Goal: Task Accomplishment & Management: Manage account settings

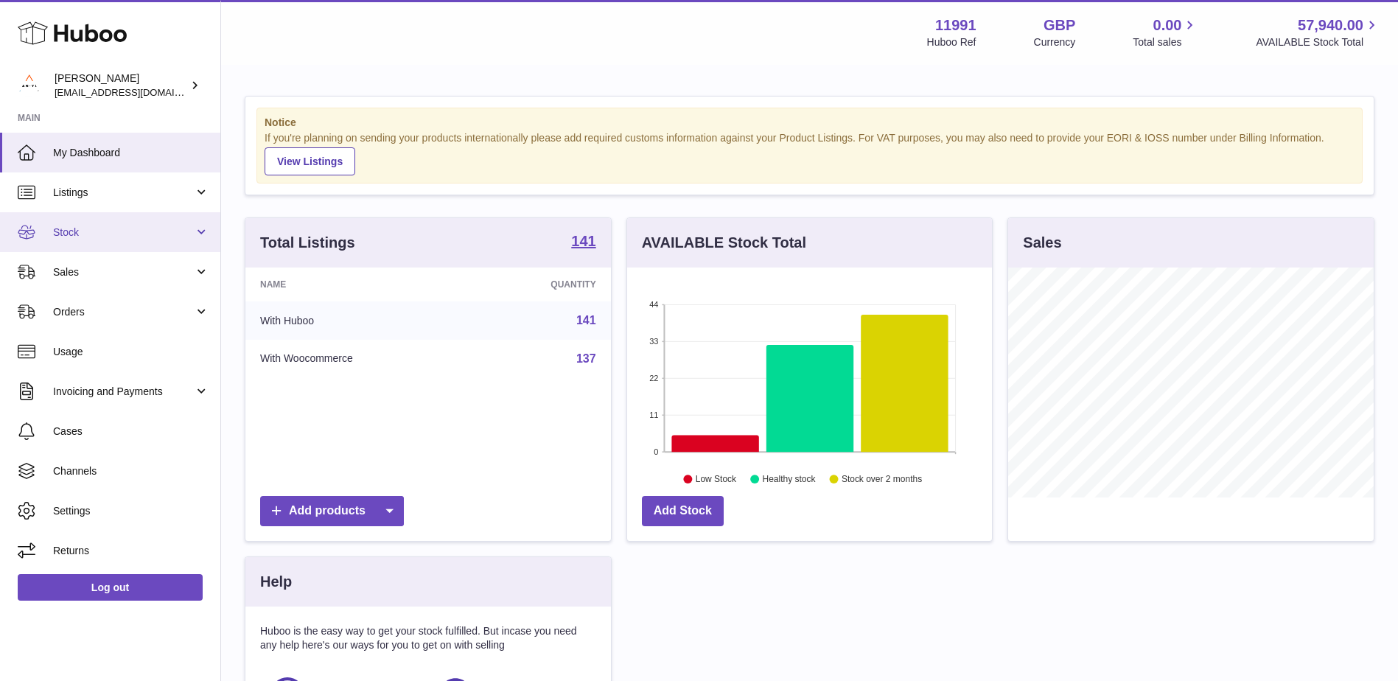
click at [196, 230] on link "Stock" at bounding box center [110, 232] width 220 height 40
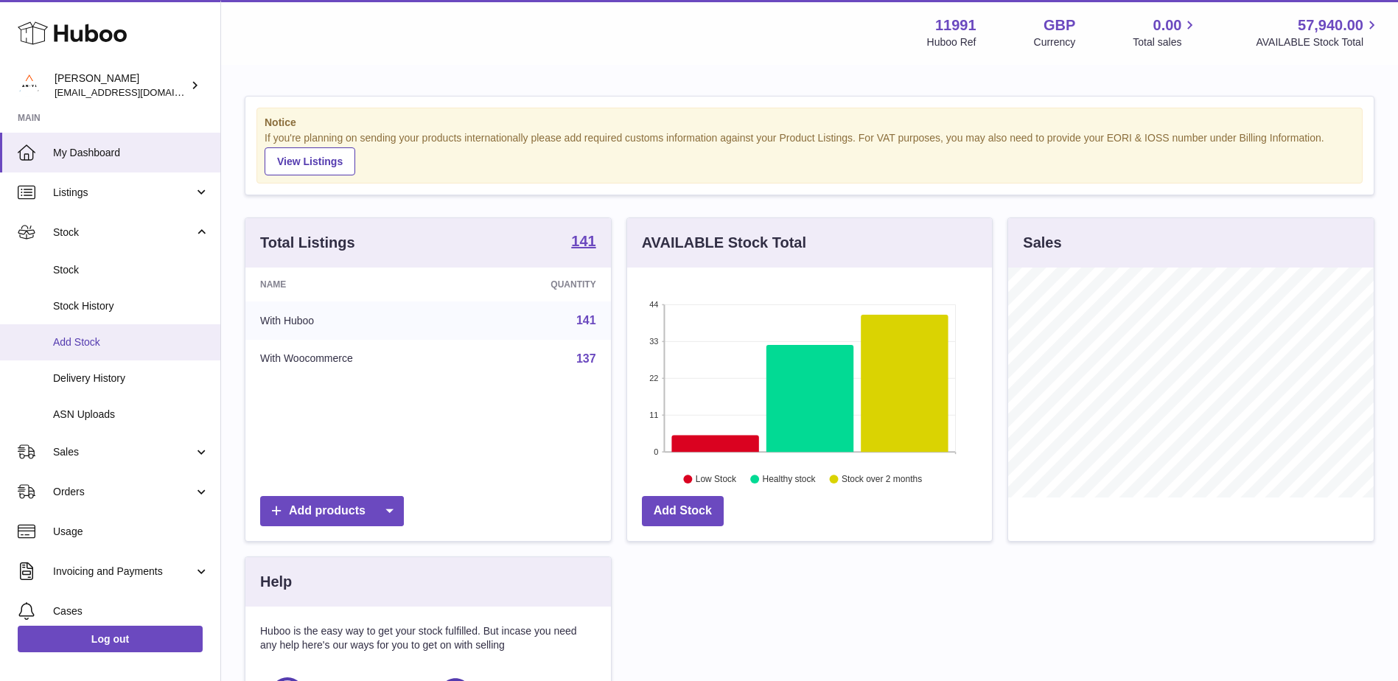
click at [91, 336] on span "Add Stock" at bounding box center [131, 342] width 156 height 14
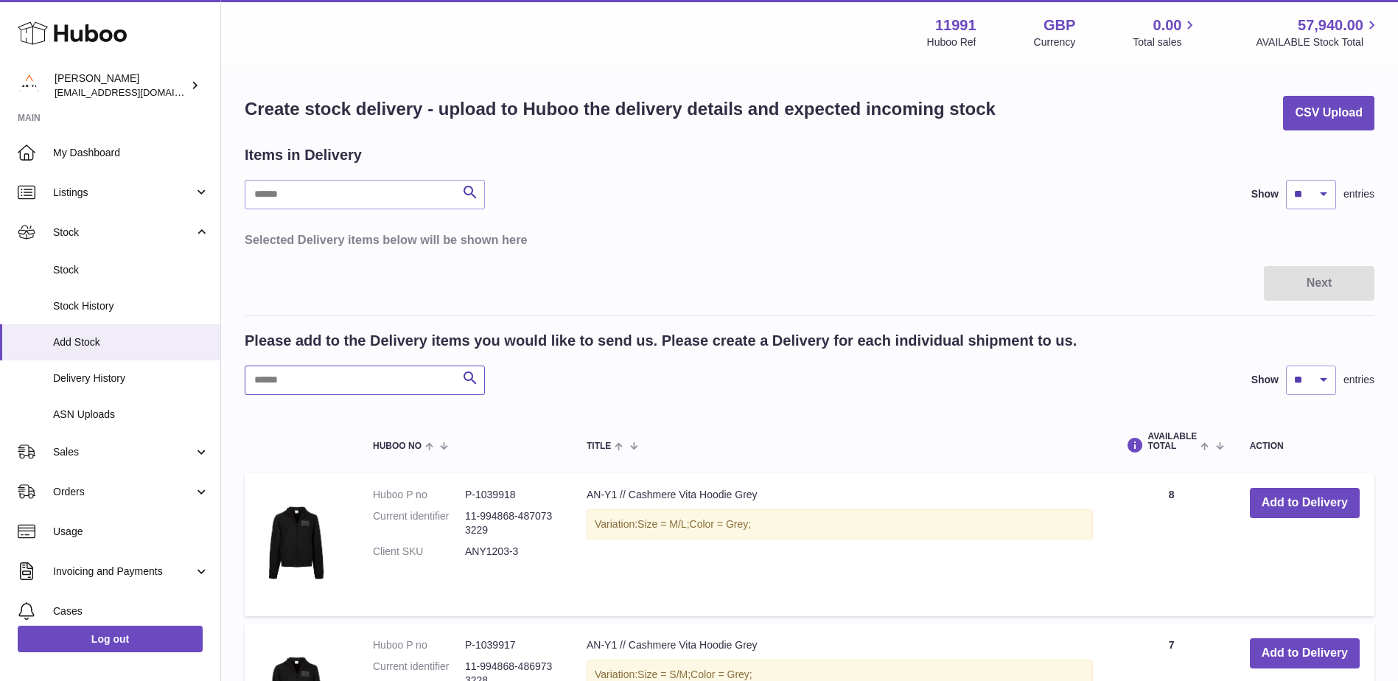
click at [337, 385] on input "text" at bounding box center [365, 379] width 240 height 29
paste input "**********"
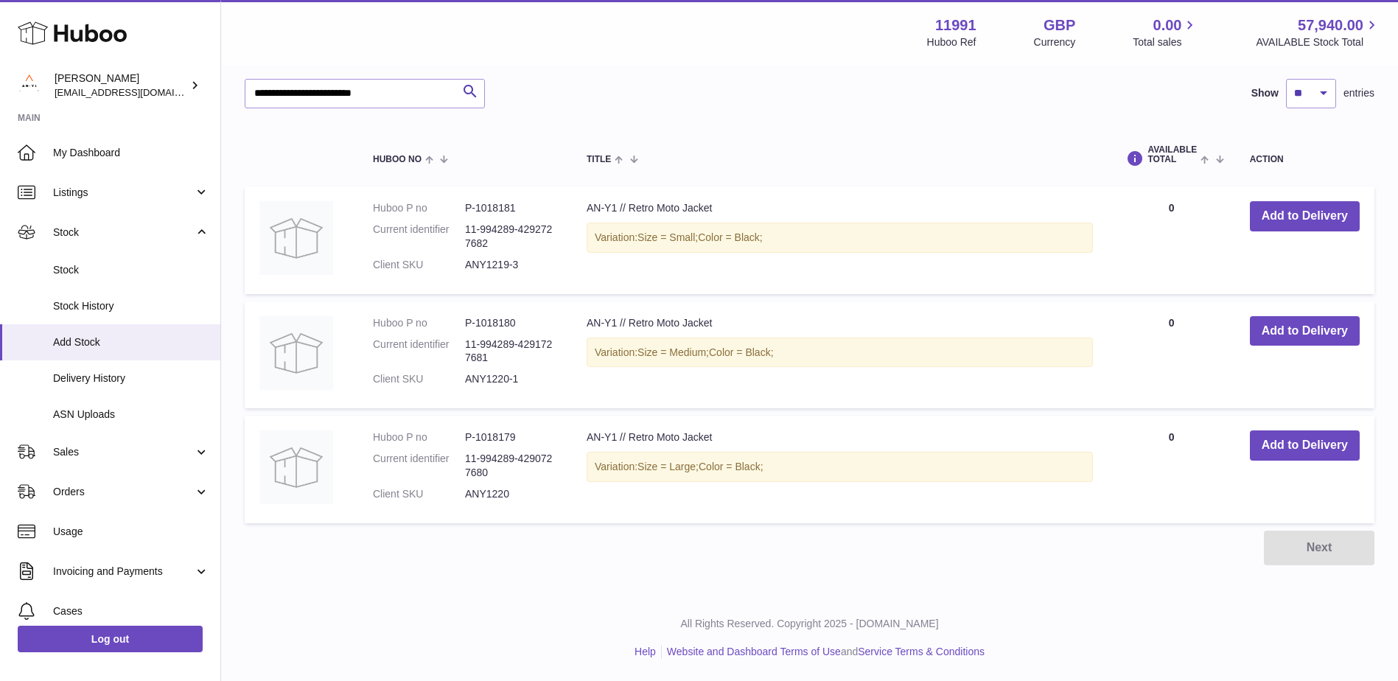
scroll to position [213, 0]
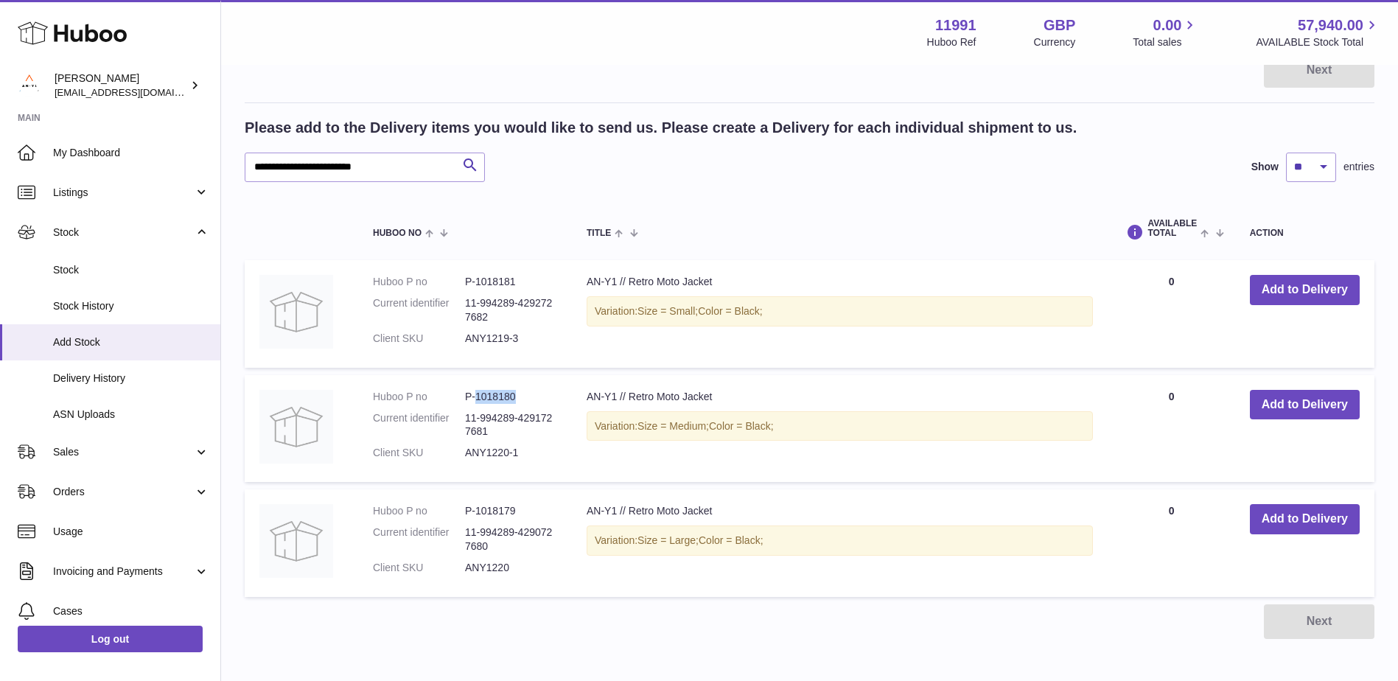
drag, startPoint x: 523, startPoint y: 396, endPoint x: 477, endPoint y: 394, distance: 46.4
click at [477, 394] on dd "P-1018180" at bounding box center [511, 397] width 92 height 14
copy dd "1018180"
drag, startPoint x: 519, startPoint y: 508, endPoint x: 477, endPoint y: 509, distance: 42.0
click at [477, 509] on dd "P-1018179" at bounding box center [511, 511] width 92 height 14
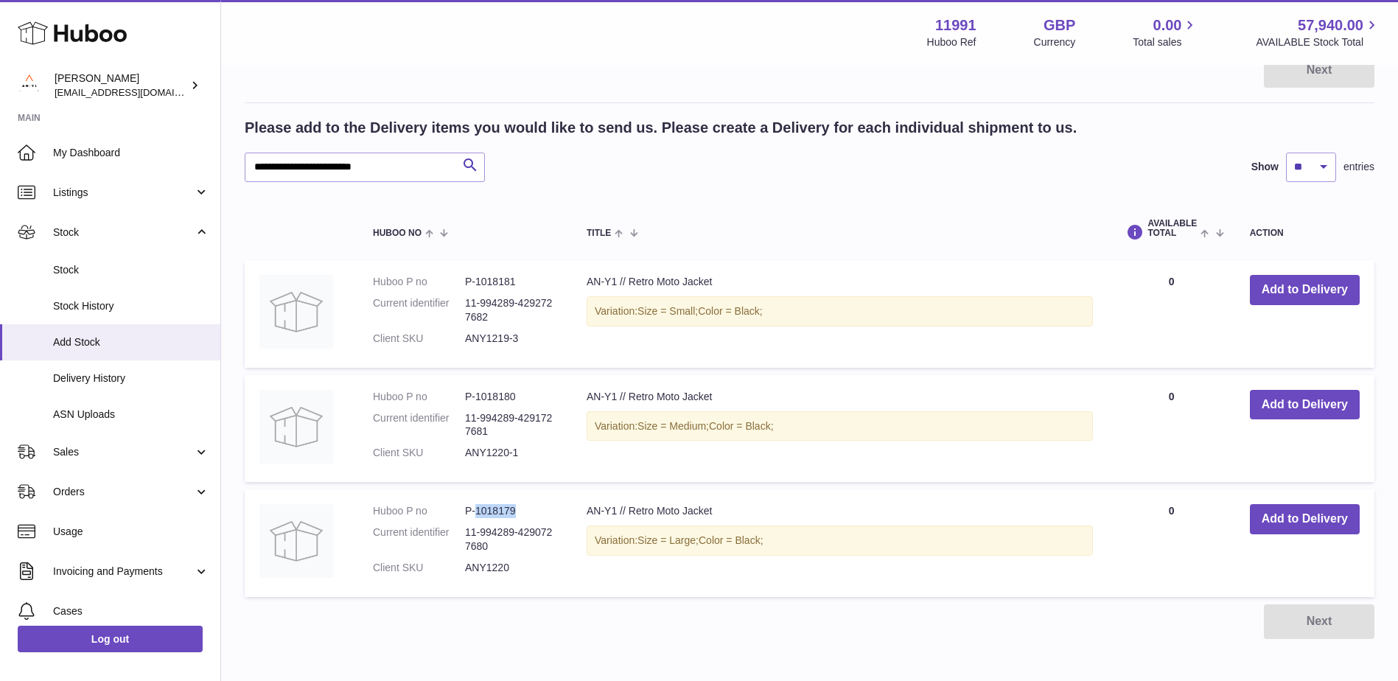
copy dd "1018179"
drag, startPoint x: 380, startPoint y: 165, endPoint x: 289, endPoint y: 169, distance: 91.4
click at [243, 167] on div "**********" at bounding box center [809, 260] width 1177 height 815
paste input "**********"
drag, startPoint x: 517, startPoint y: 394, endPoint x: 477, endPoint y: 397, distance: 39.9
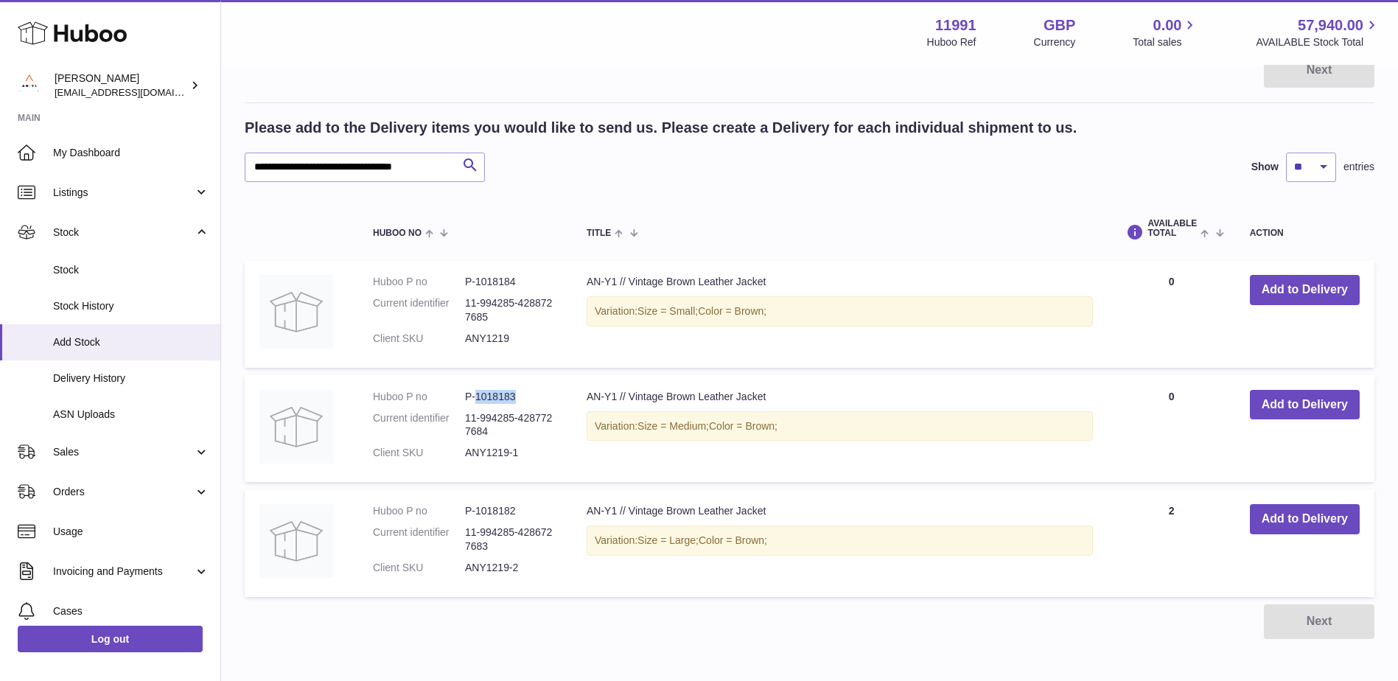
click at [477, 397] on dd "P-1018183" at bounding box center [511, 397] width 92 height 14
copy dd "1018183"
drag, startPoint x: 435, startPoint y: 166, endPoint x: 248, endPoint y: 169, distance: 186.4
click at [248, 169] on input "**********" at bounding box center [365, 167] width 240 height 29
paste input "text"
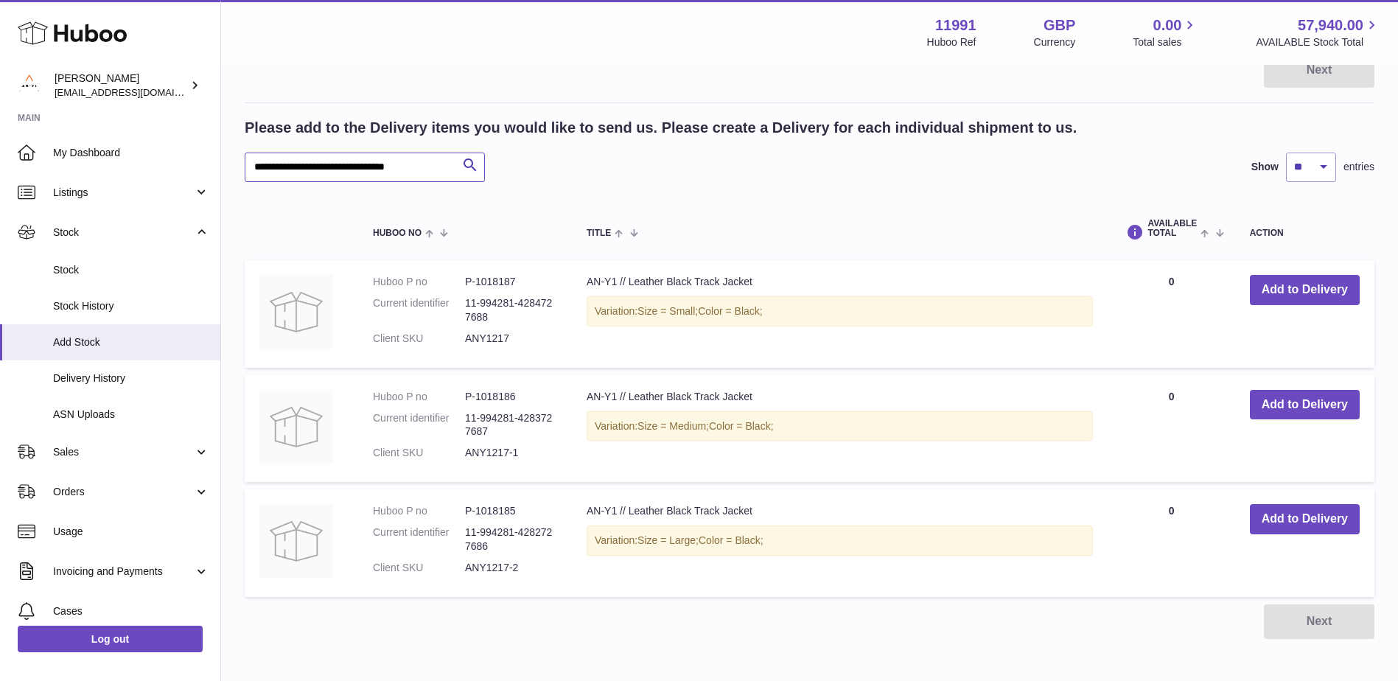
type input "**********"
drag, startPoint x: 517, startPoint y: 281, endPoint x: 475, endPoint y: 282, distance: 42.0
click at [475, 282] on dd "P-1018187" at bounding box center [511, 282] width 92 height 14
copy dd "1018187"
drag, startPoint x: 508, startPoint y: 393, endPoint x: 500, endPoint y: 394, distance: 7.5
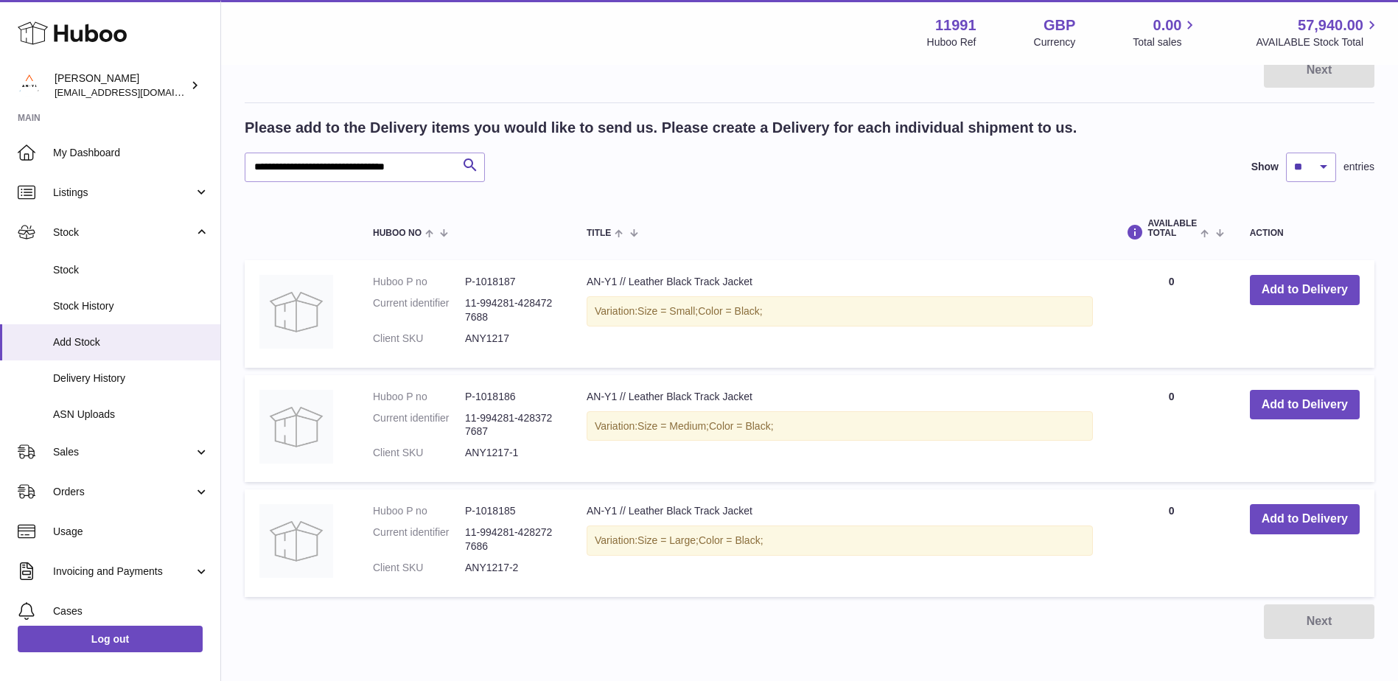
click at [508, 393] on dd "P-1018186" at bounding box center [511, 397] width 92 height 14
drag, startPoint x: 515, startPoint y: 394, endPoint x: 477, endPoint y: 396, distance: 37.6
click at [477, 396] on dd "P-1018186" at bounding box center [511, 397] width 92 height 14
copy dd "1018186"
drag, startPoint x: 514, startPoint y: 509, endPoint x: 477, endPoint y: 509, distance: 37.6
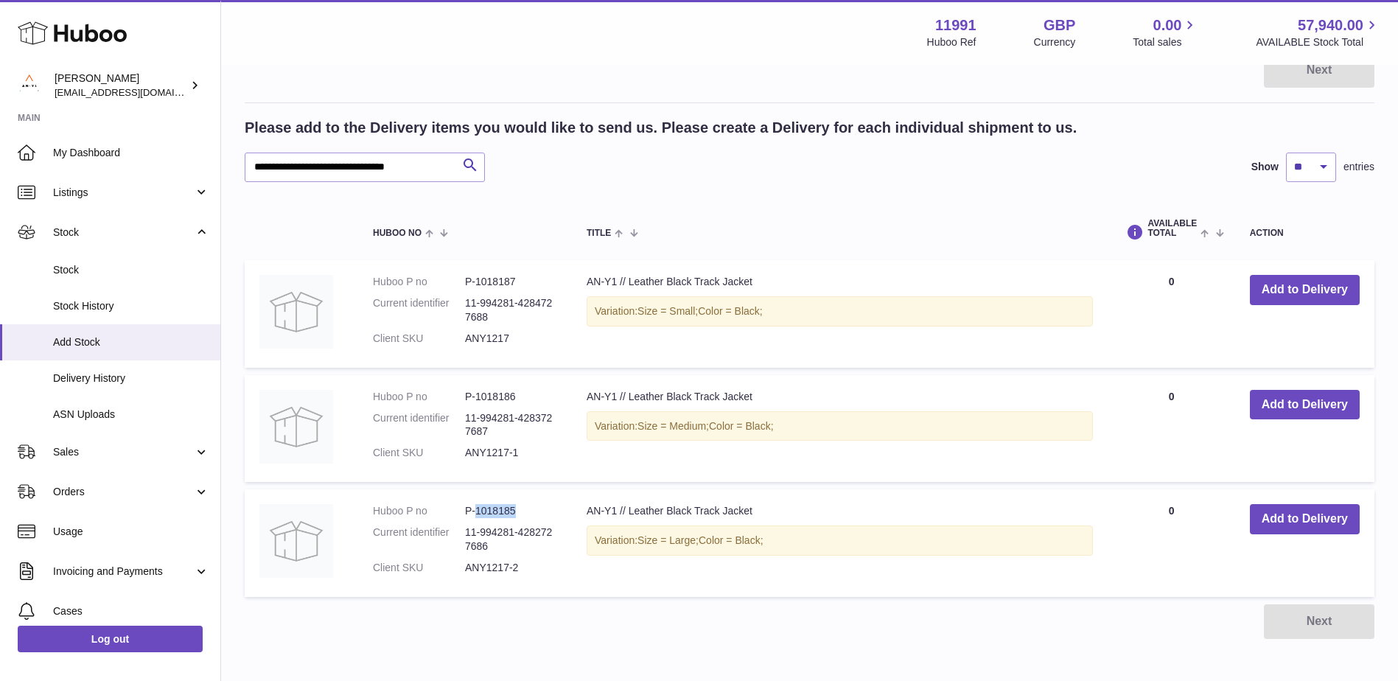
click at [477, 509] on dd "P-1018185" at bounding box center [511, 511] width 92 height 14
copy dd "1018185"
drag, startPoint x: 522, startPoint y: 505, endPoint x: 535, endPoint y: 505, distance: 13.3
click at [522, 505] on dd "P-1018185" at bounding box center [511, 511] width 92 height 14
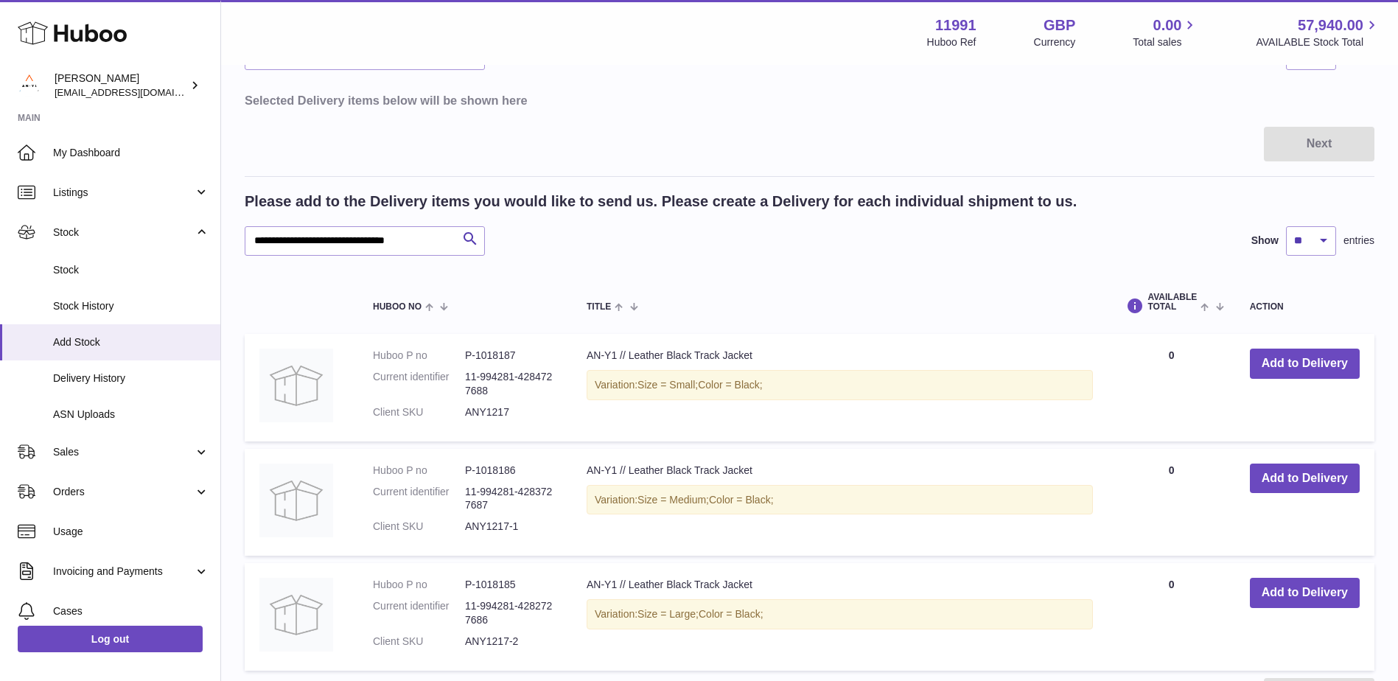
scroll to position [213, 0]
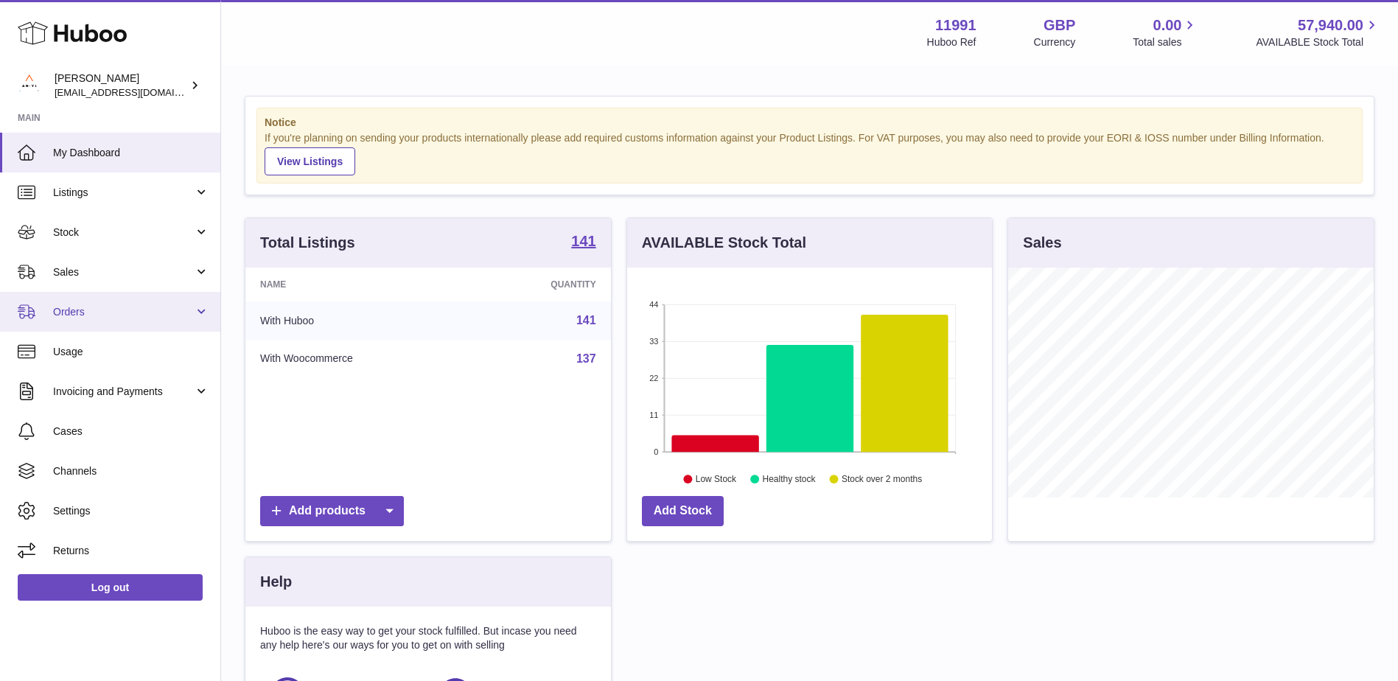
scroll to position [230, 365]
click at [197, 309] on link "Orders" at bounding box center [110, 312] width 220 height 40
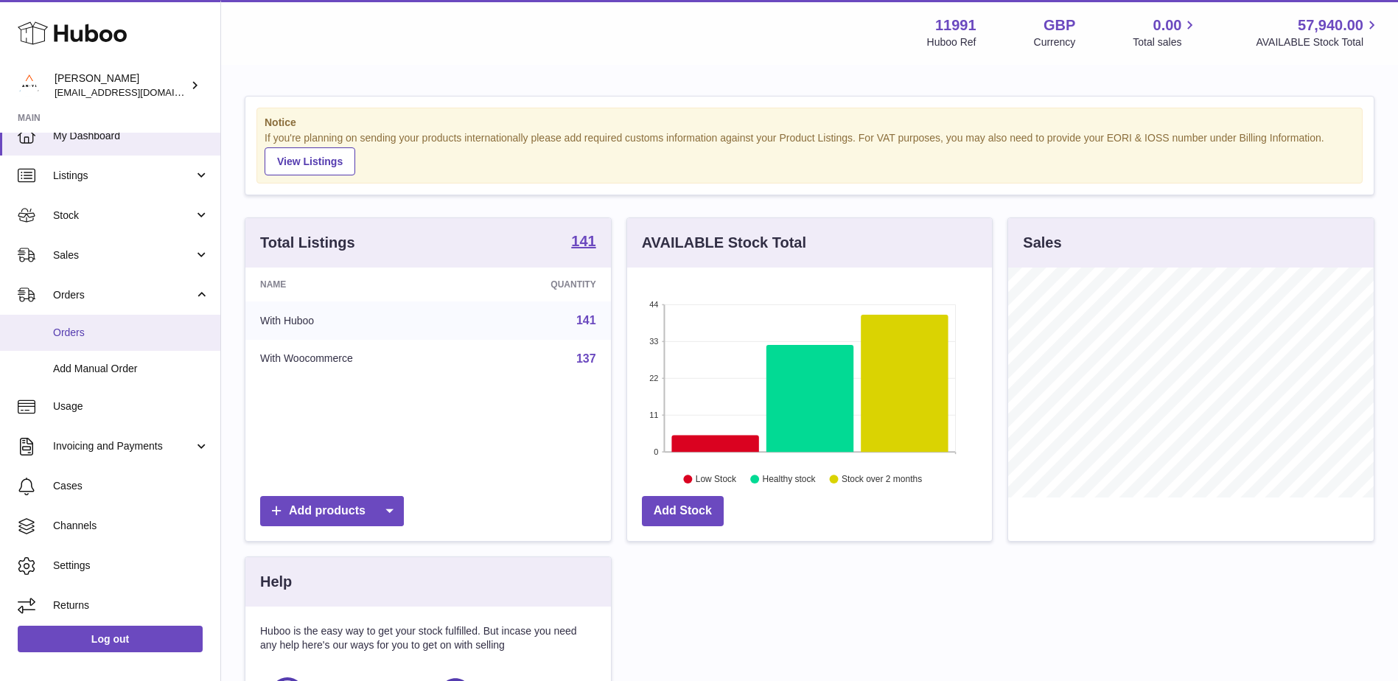
scroll to position [21, 0]
click at [116, 333] on span "Orders" at bounding box center [131, 329] width 156 height 14
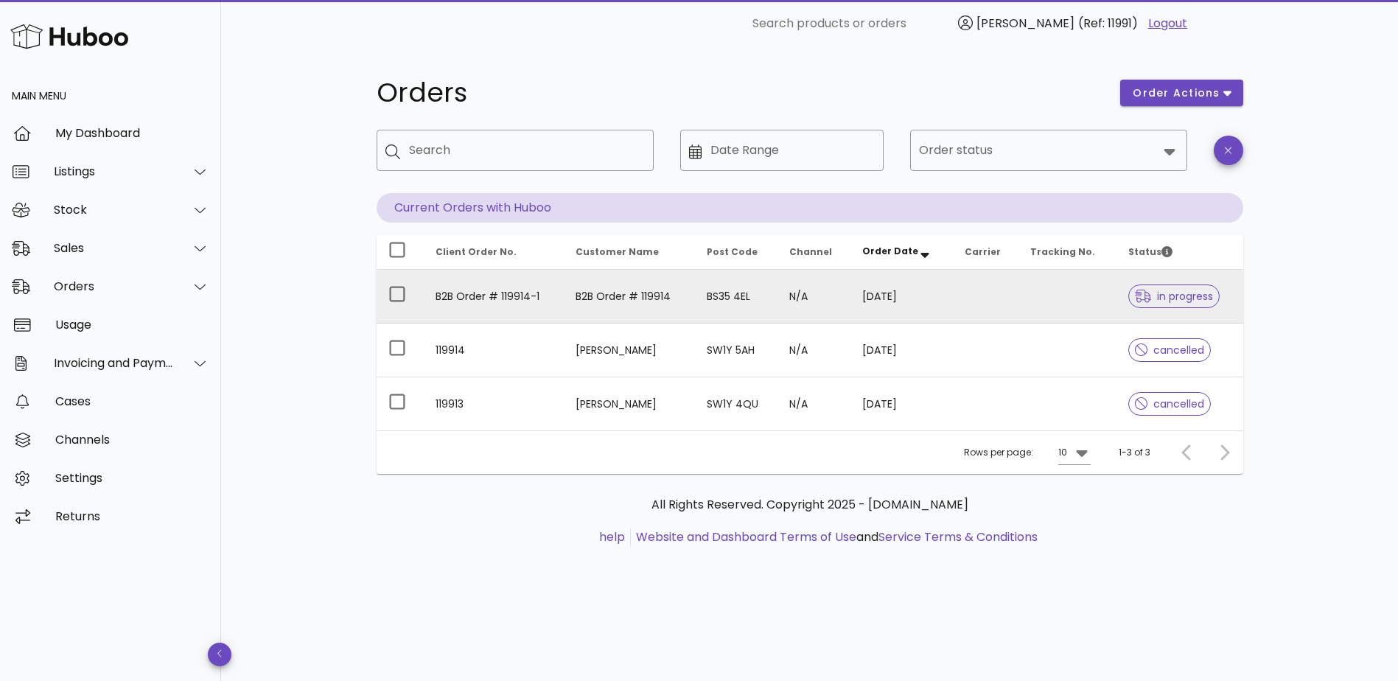
click at [482, 296] on td "B2B Order # 119914-1" at bounding box center [494, 297] width 141 height 54
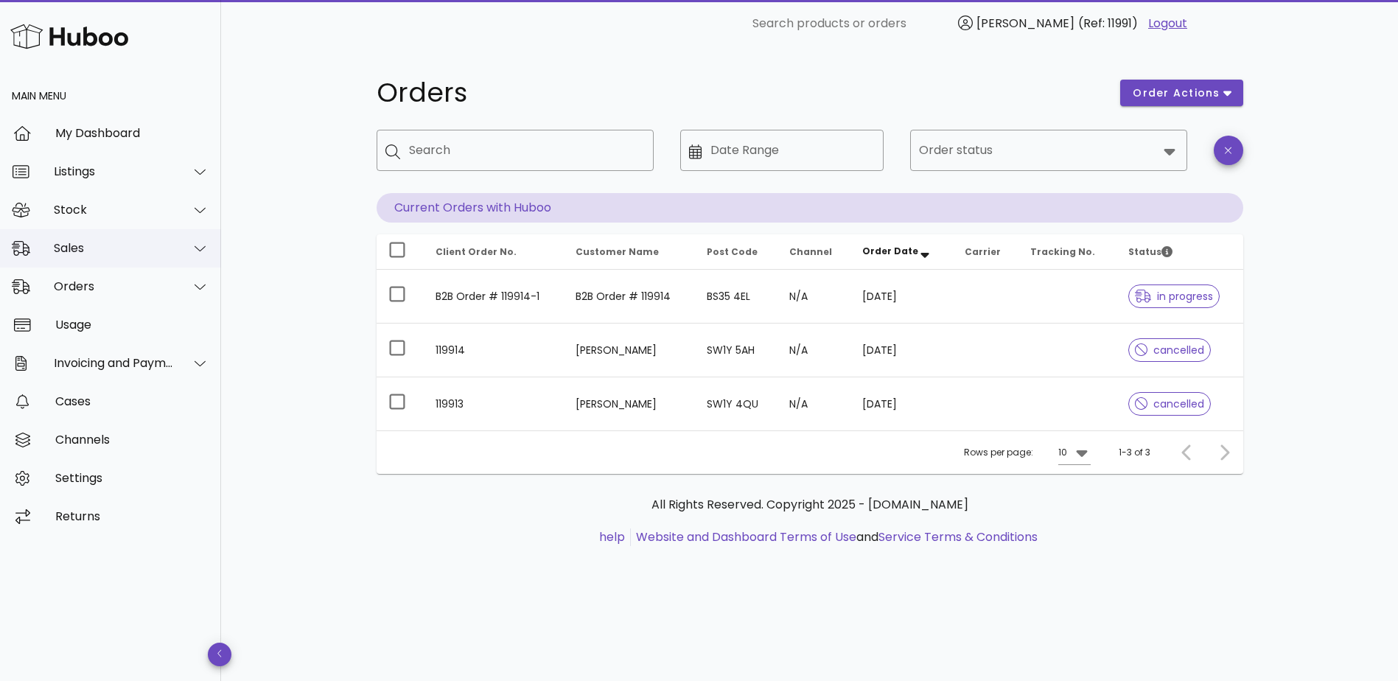
click at [201, 245] on icon at bounding box center [200, 248] width 11 height 13
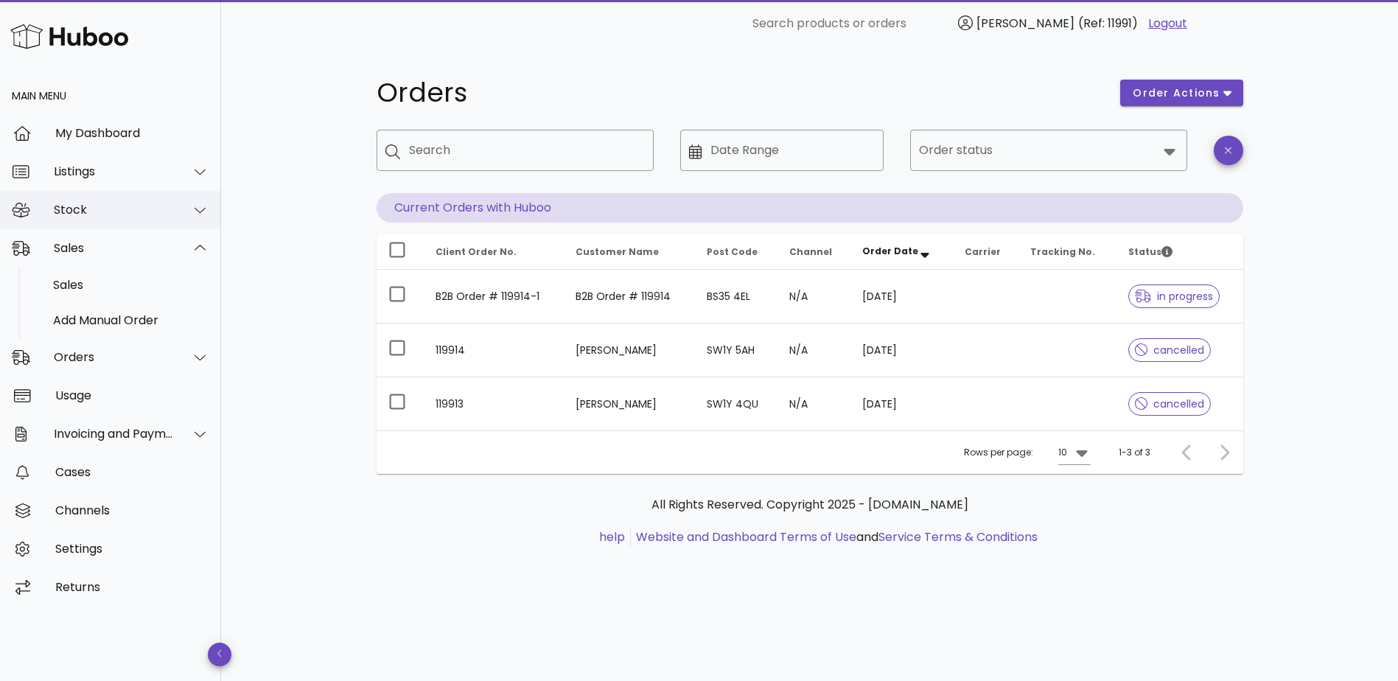
click at [125, 208] on div "Stock" at bounding box center [114, 210] width 120 height 14
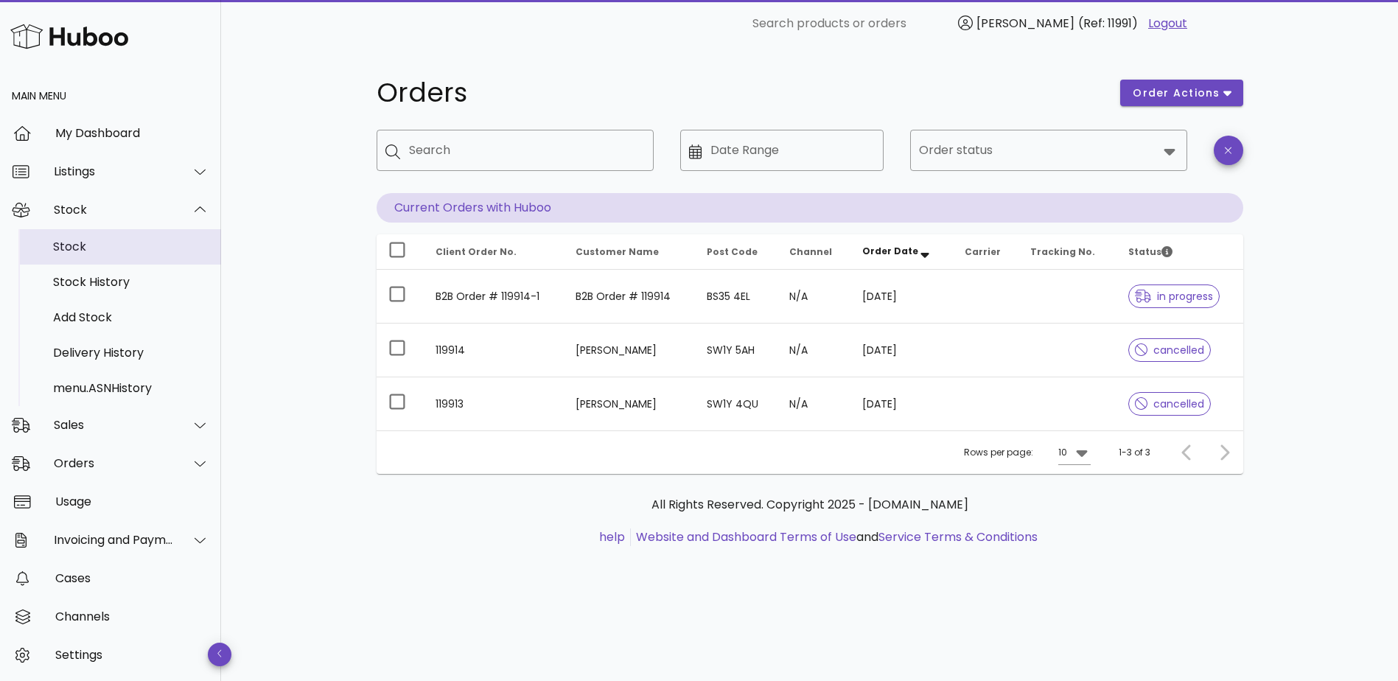
click at [77, 245] on div "Stock" at bounding box center [131, 246] width 156 height 14
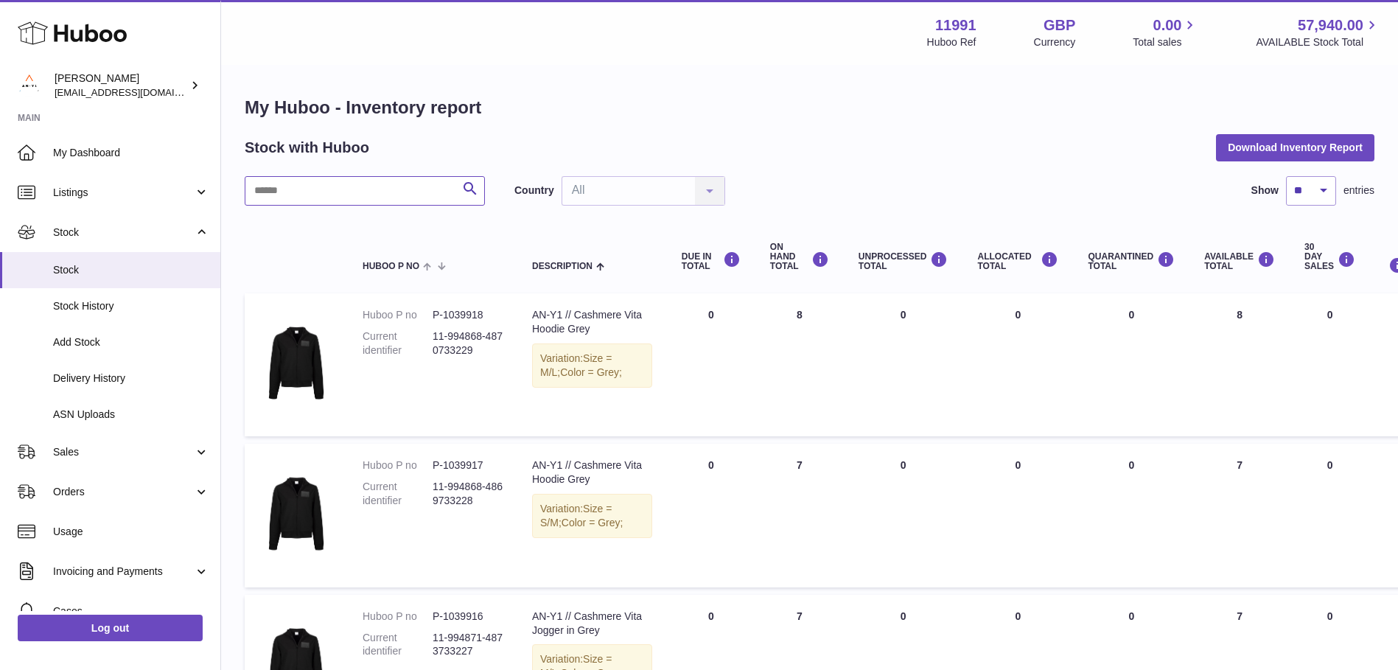
click at [316, 188] on input "text" at bounding box center [365, 190] width 240 height 29
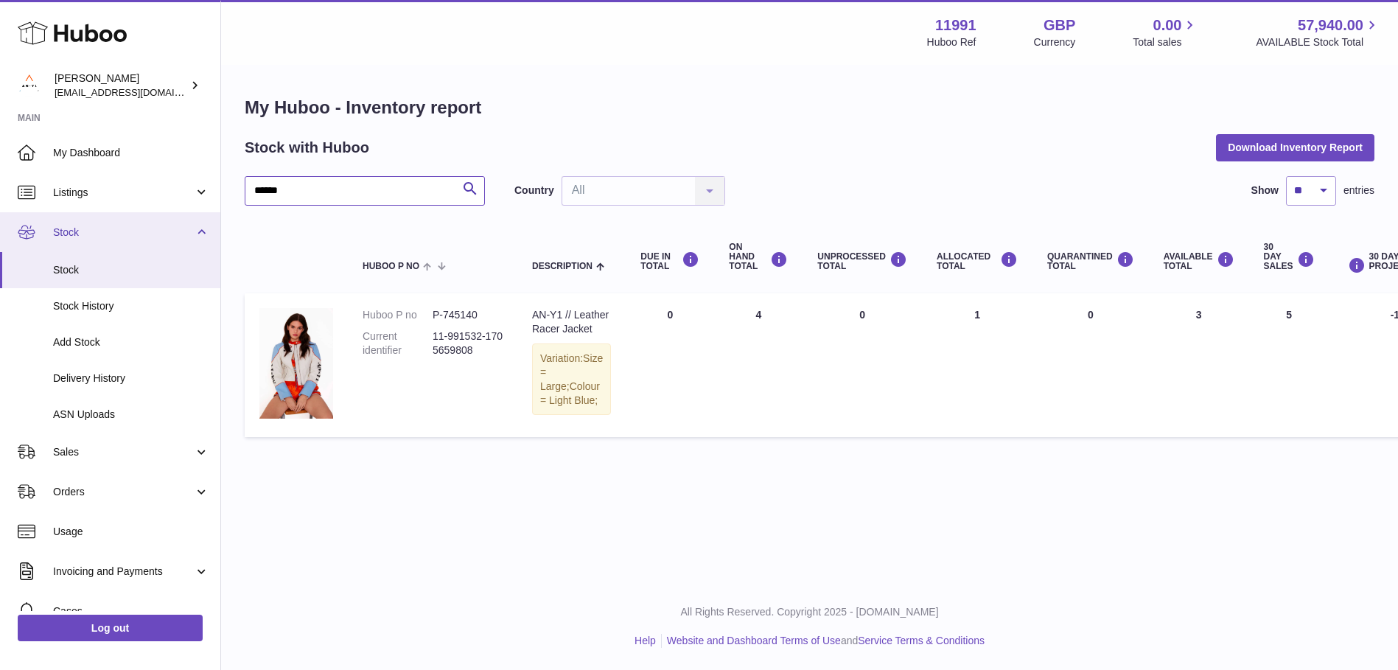
type input "******"
